Goal: Transaction & Acquisition: Download file/media

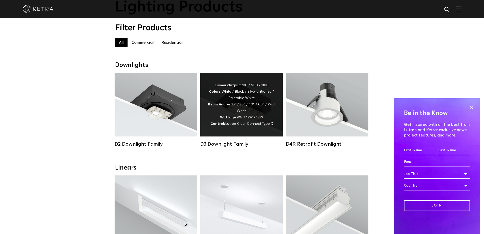
scroll to position [40, 0]
click at [239, 117] on div "Lumen Output: 700 / 900 / 1100 Colors: White / Black / Silver / Bronze / Painta…" at bounding box center [241, 104] width 67 height 45
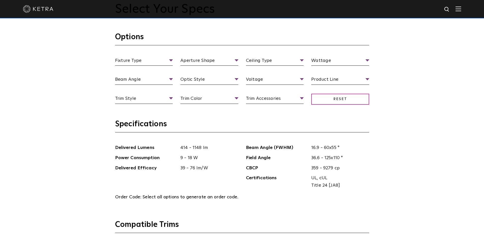
scroll to position [510, 0]
click at [319, 107] on li "Residential" at bounding box center [340, 107] width 58 height 9
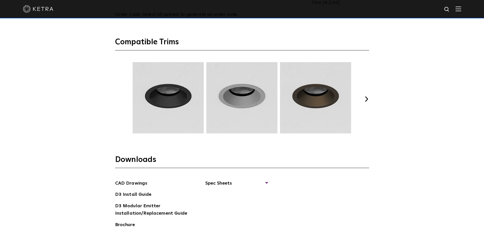
scroll to position [691, 0]
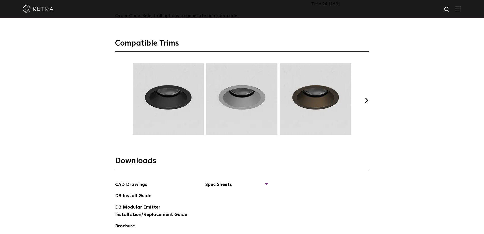
click at [368, 99] on button "Next" at bounding box center [366, 100] width 5 height 5
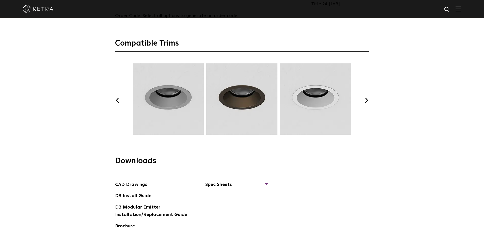
click at [367, 99] on button "Next" at bounding box center [366, 100] width 5 height 5
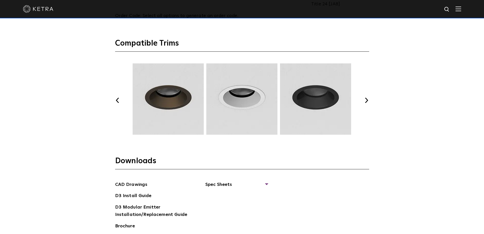
click at [367, 99] on button "Next" at bounding box center [366, 100] width 5 height 5
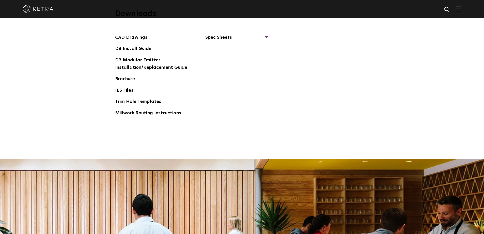
scroll to position [836, 0]
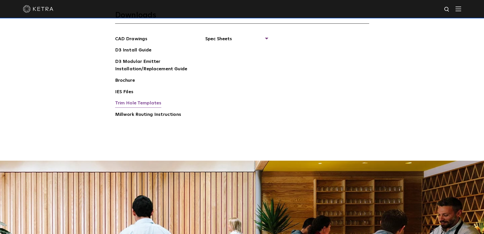
click at [134, 104] on link "Trim Hole Templates" at bounding box center [138, 103] width 47 height 8
click at [143, 117] on link "Millwork Routing Instructions" at bounding box center [148, 115] width 66 height 8
click at [135, 50] on link "D3 Install Guide" at bounding box center [133, 51] width 36 height 8
